Goal: Check status: Check status

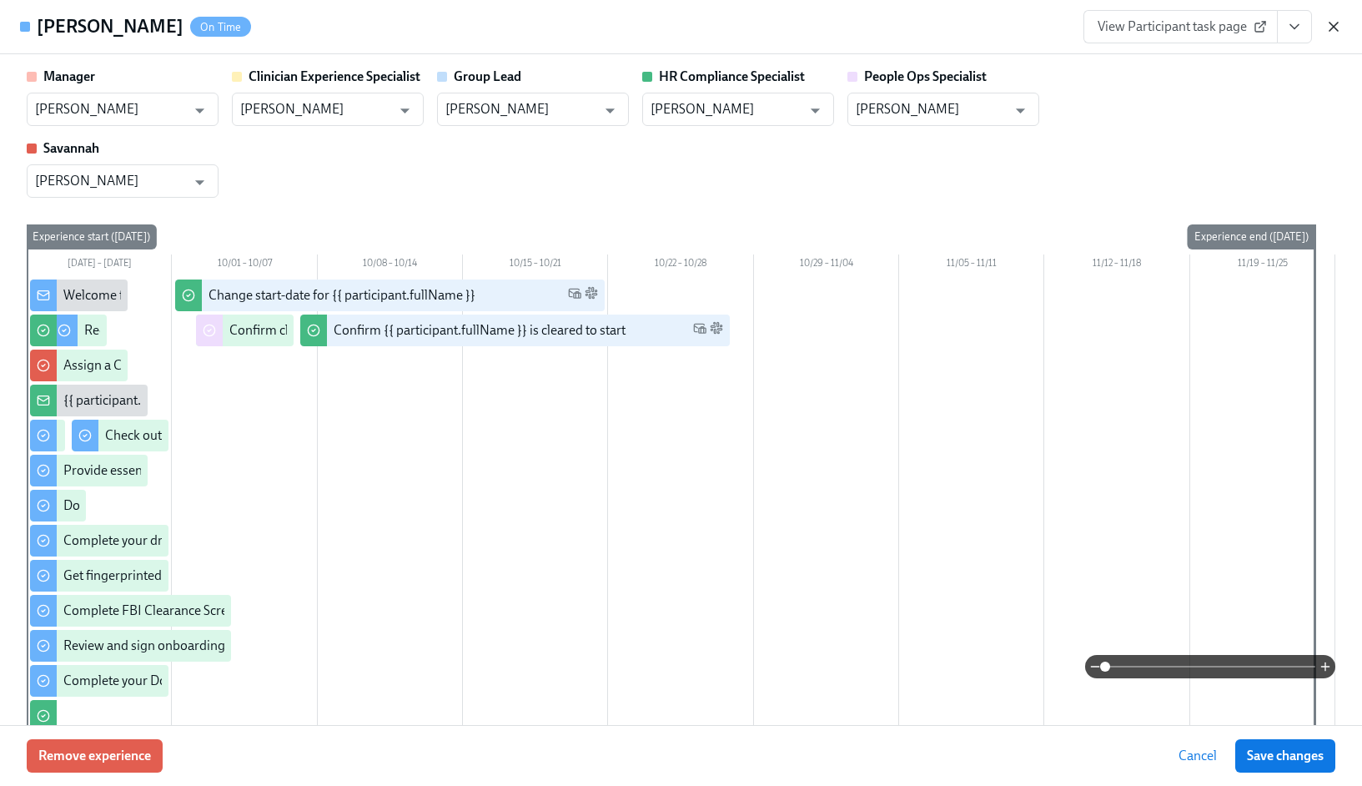
scroll to position [1750, 0]
click at [1340, 24] on icon "button" at bounding box center [1334, 26] width 17 height 17
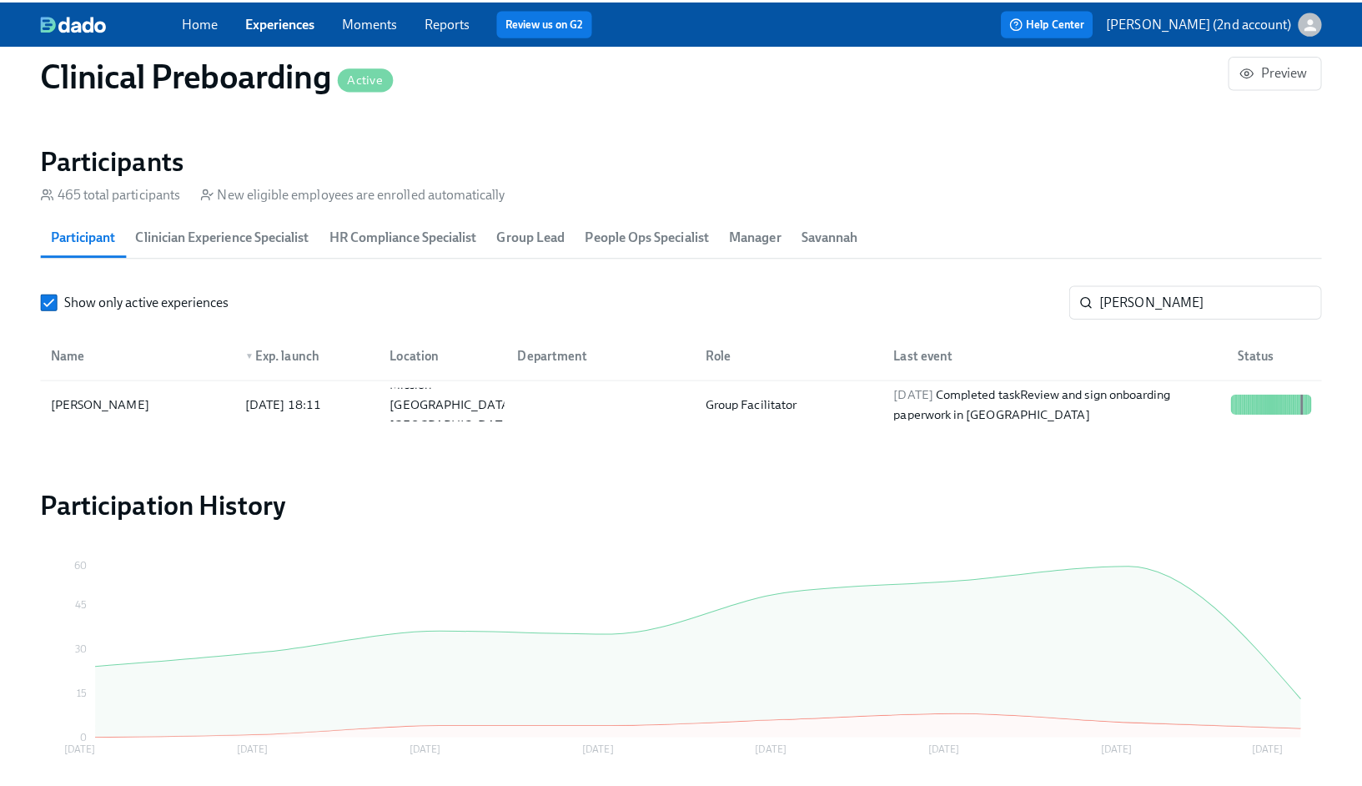
scroll to position [0, 22168]
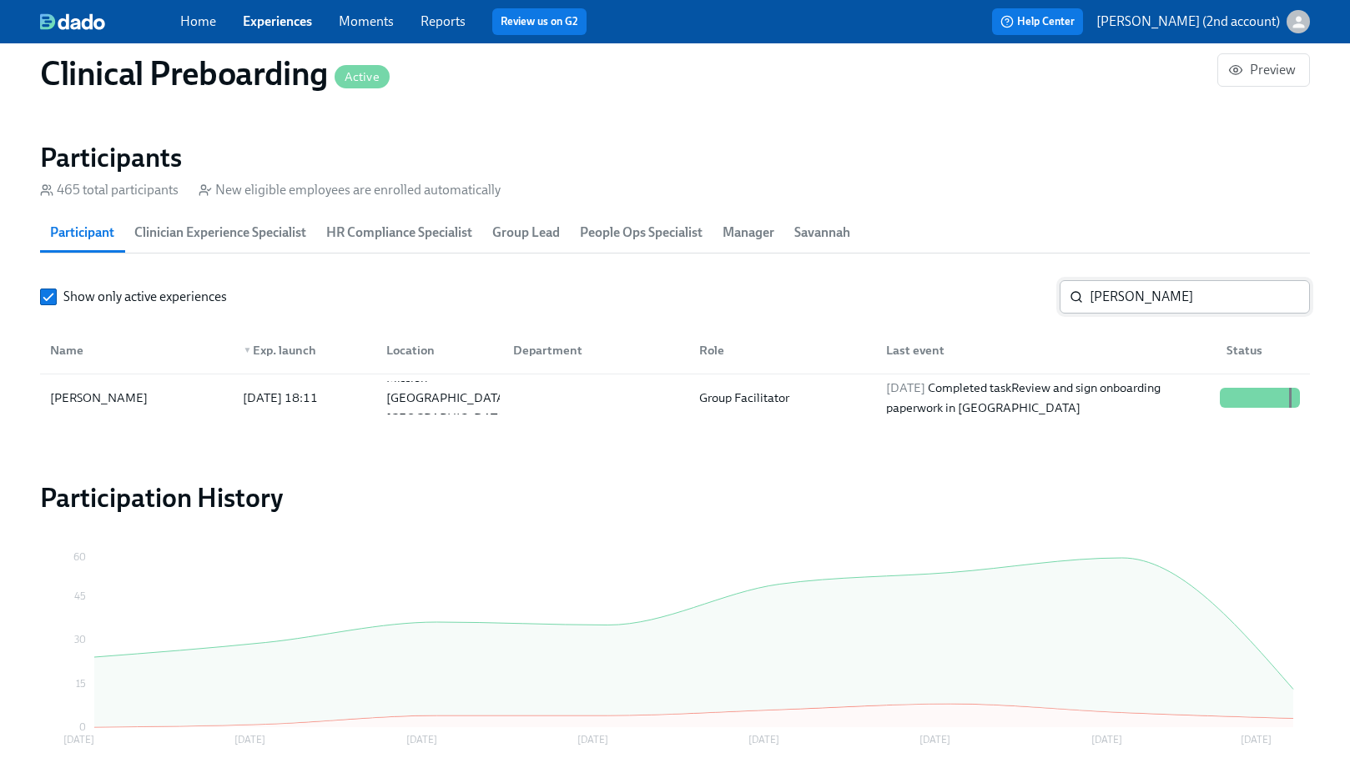
click at [1196, 295] on input "[PERSON_NAME]" at bounding box center [1200, 296] width 220 height 33
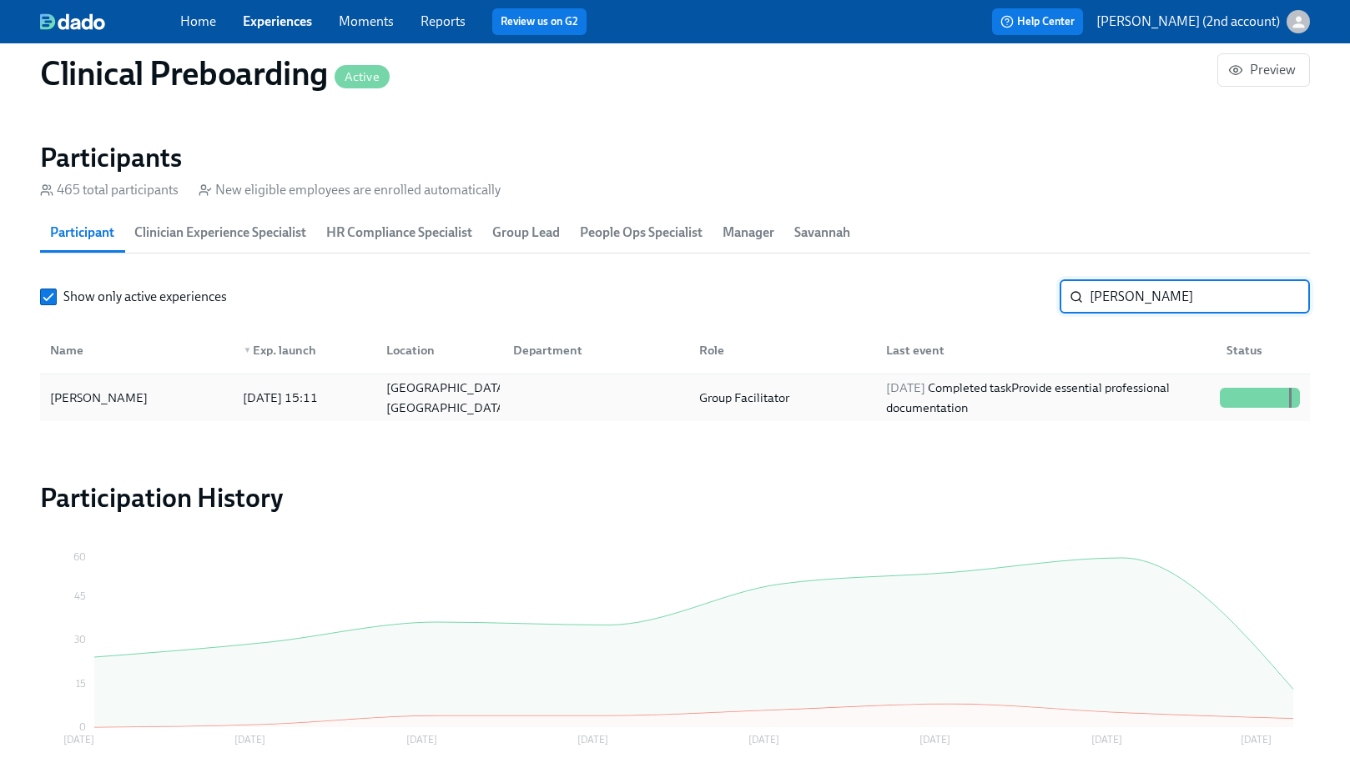
type input "[PERSON_NAME]"
click at [620, 407] on div at bounding box center [593, 397] width 186 height 33
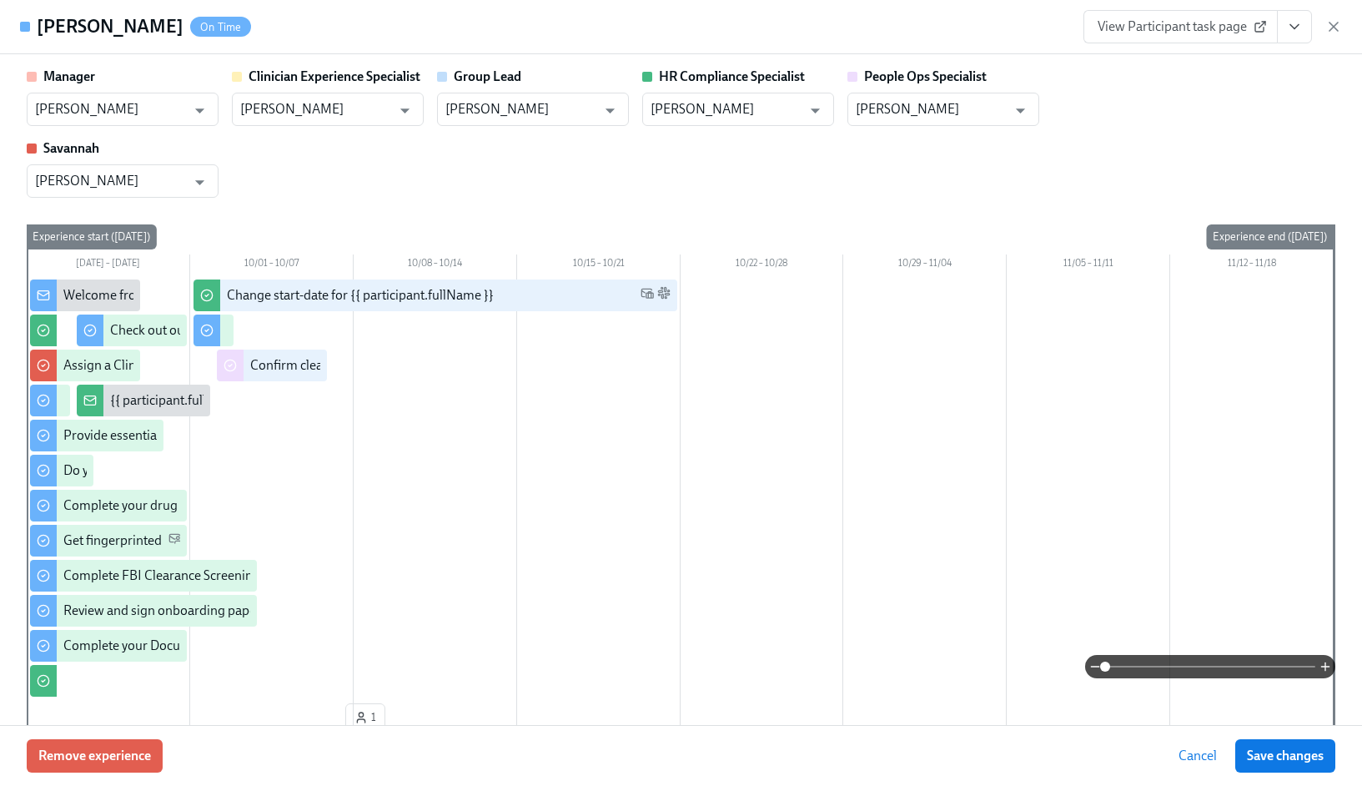
click at [1303, 31] on button "View task page" at bounding box center [1294, 26] width 35 height 33
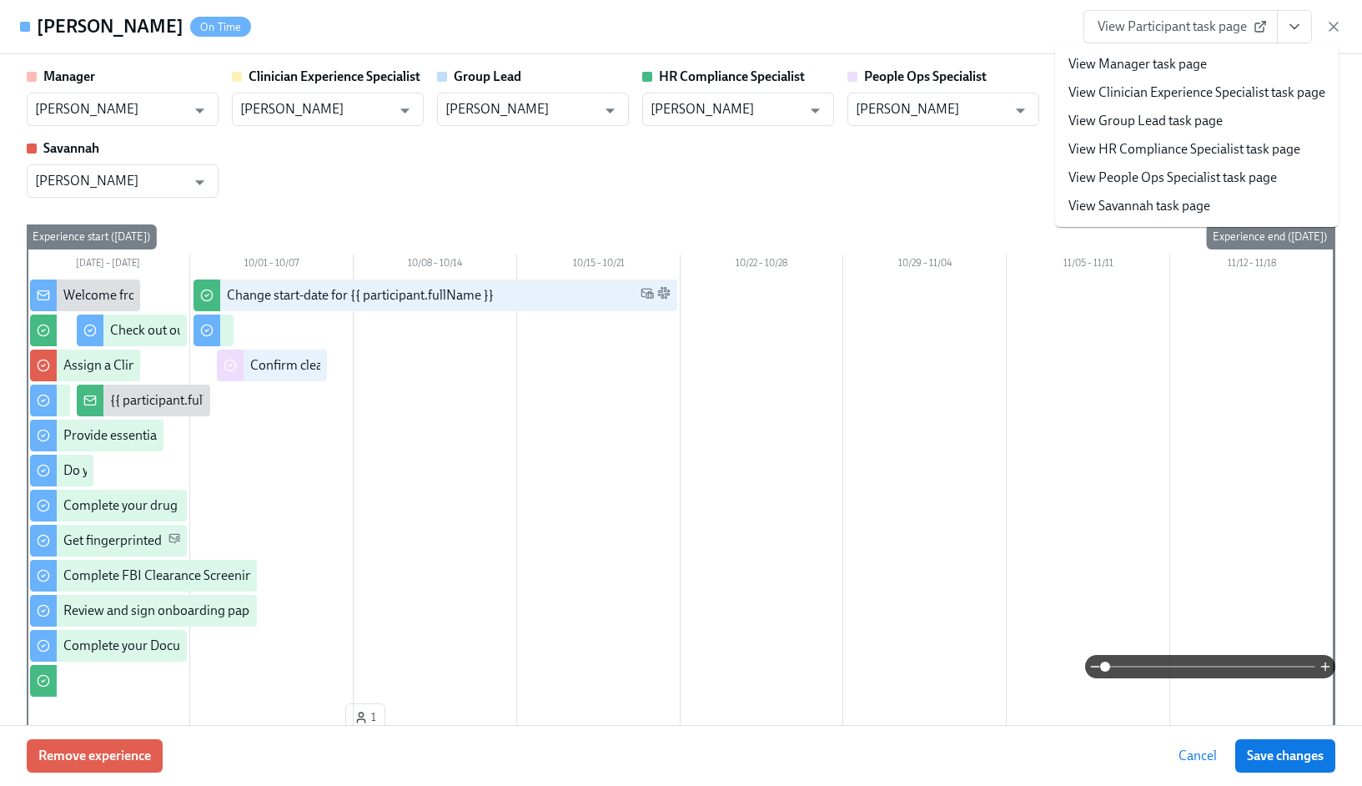
click at [1209, 175] on link "View People Ops Specialist task page" at bounding box center [1173, 178] width 209 height 18
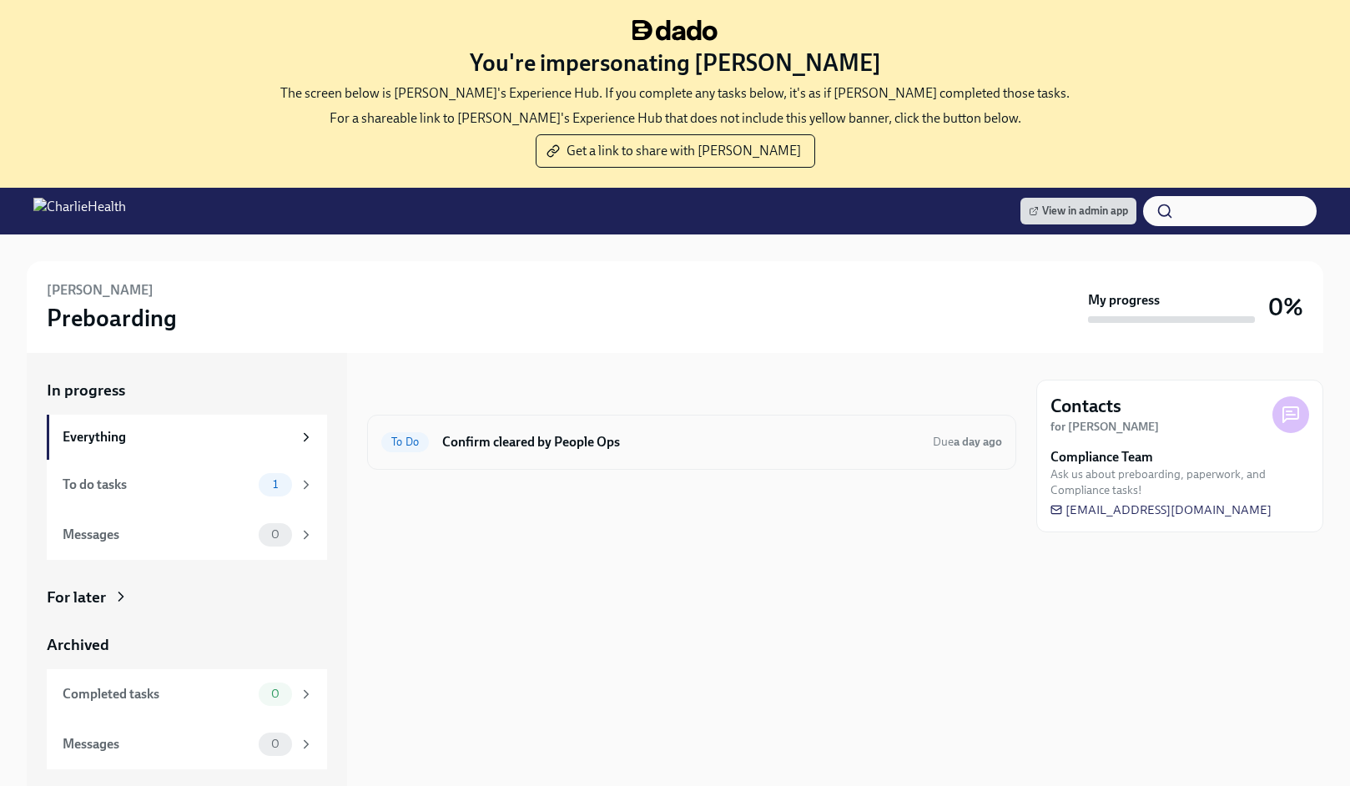
click at [571, 436] on h6 "Confirm cleared by People Ops" at bounding box center [680, 442] width 477 height 18
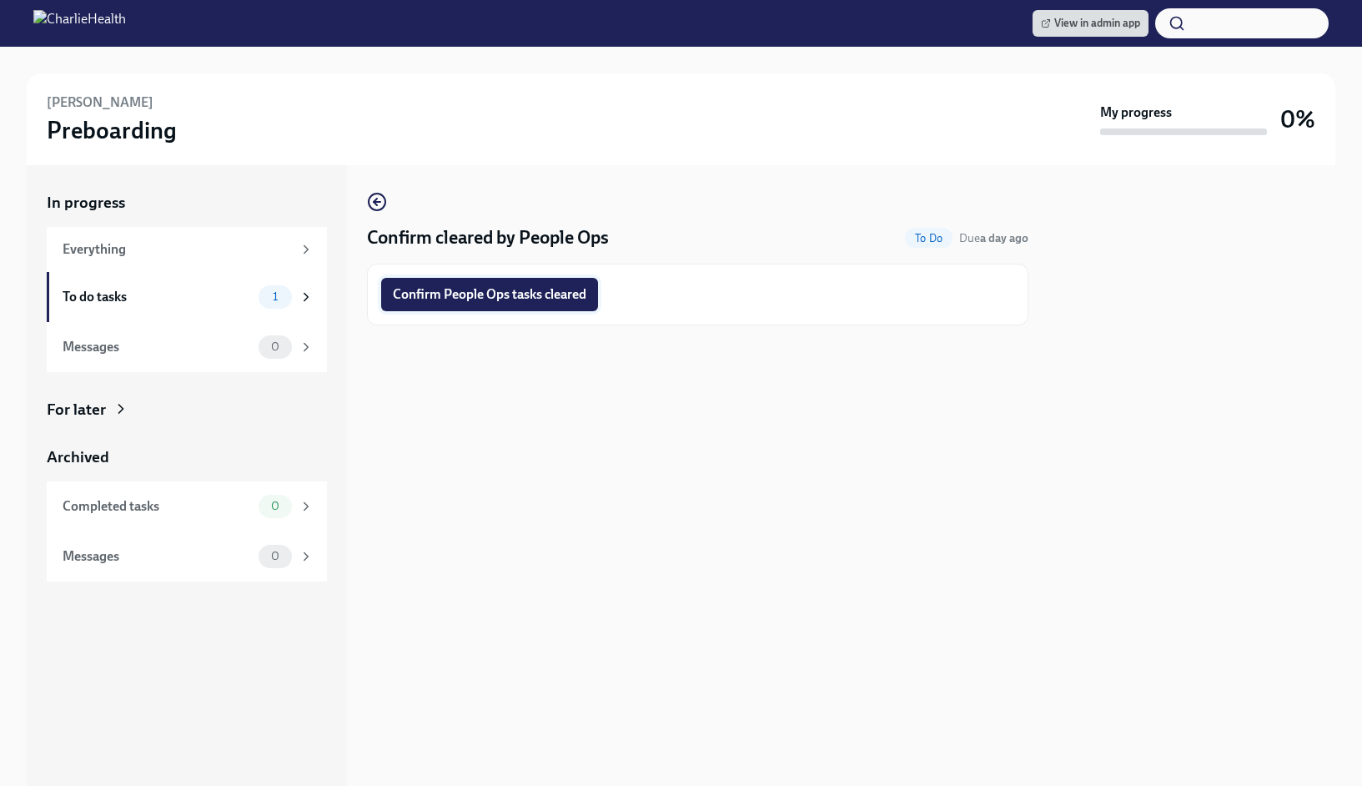
click at [554, 303] on button "Confirm People Ops tasks cleared" at bounding box center [489, 294] width 217 height 33
